Goal: Task Accomplishment & Management: Manage account settings

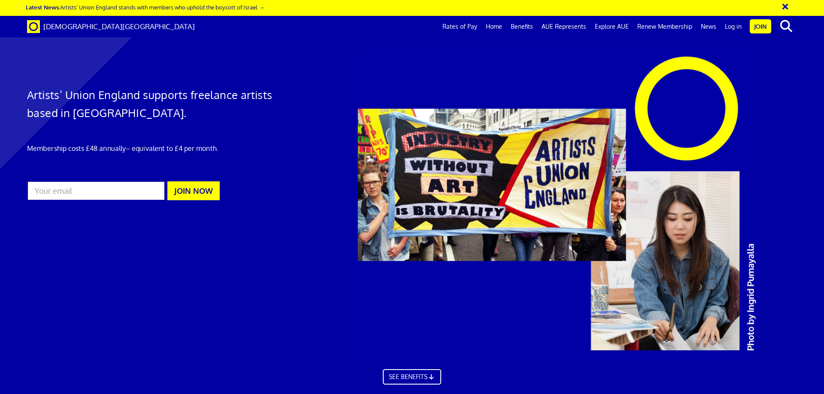
scroll to position [0, 13]
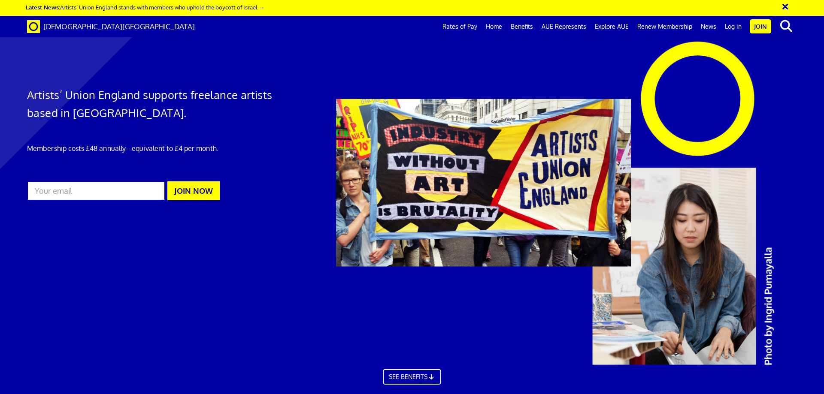
click at [751, 76] on div at bounding box center [575, 206] width 502 height 340
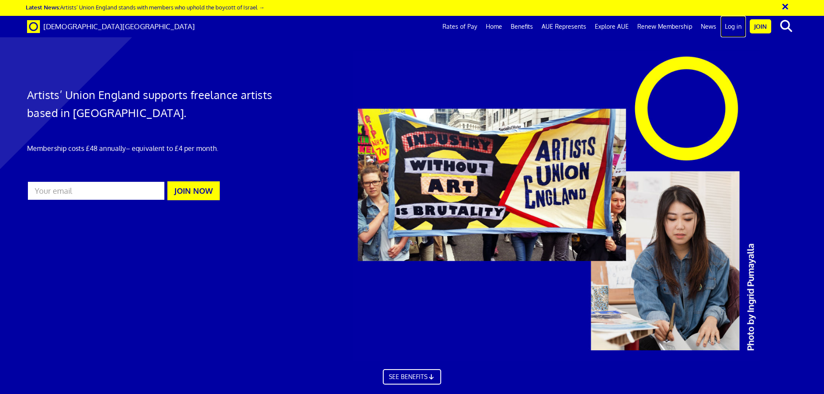
click at [737, 28] on link "Log in" at bounding box center [732, 26] width 25 height 21
click at [731, 24] on link "Log in" at bounding box center [732, 26] width 25 height 21
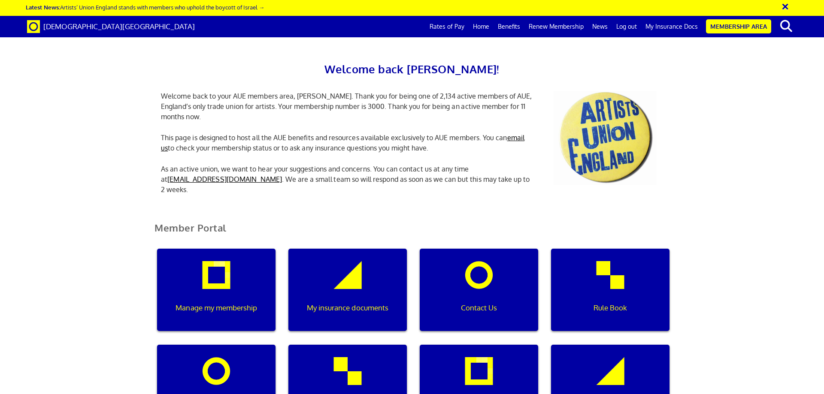
scroll to position [43, 0]
click at [210, 249] on div "Manage my membership" at bounding box center [216, 290] width 118 height 82
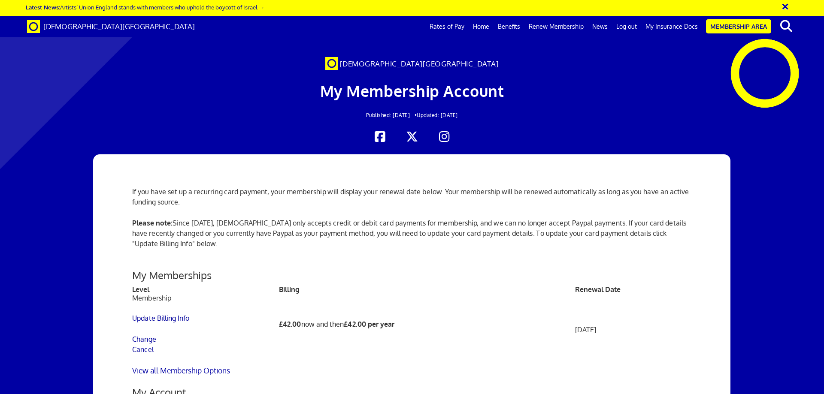
scroll to position [43, 0]
